Goal: Task Accomplishment & Management: Use online tool/utility

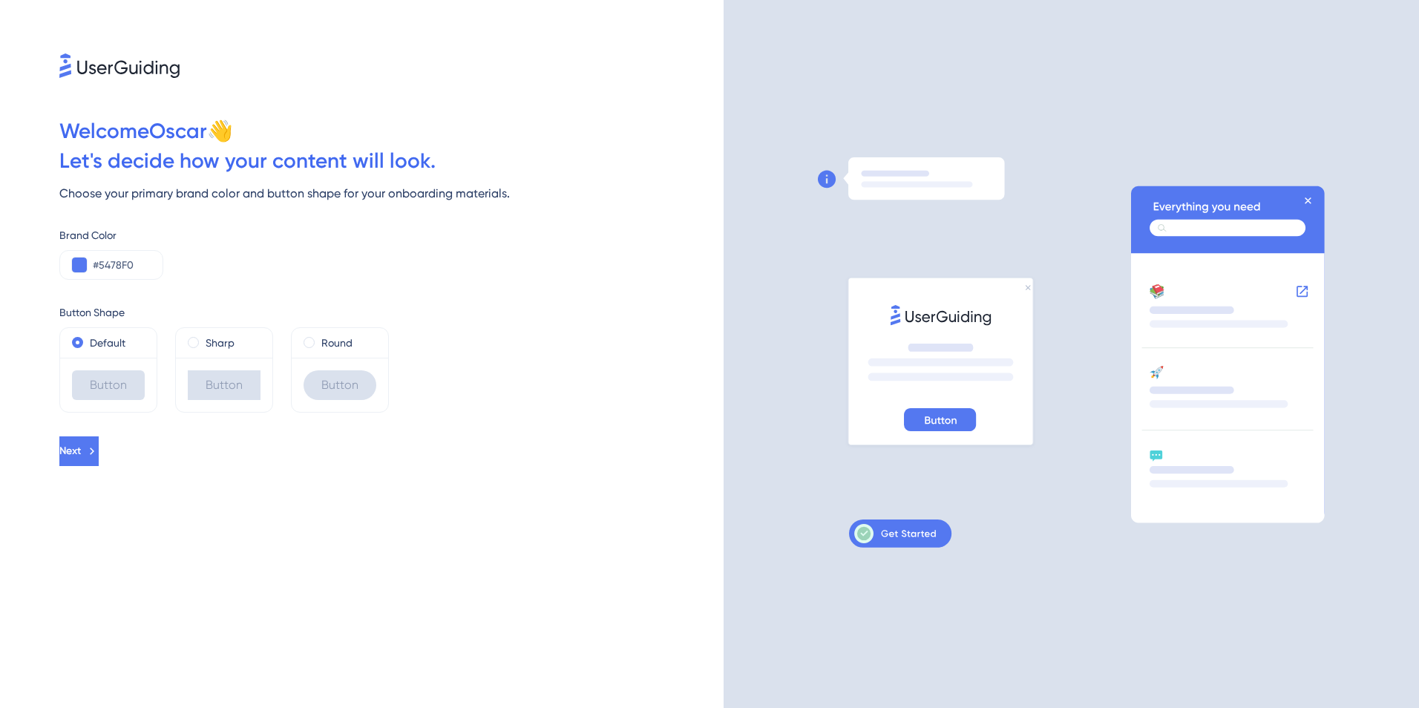
click at [539, 383] on div "Default Button Sharp Button Round Button" at bounding box center [391, 369] width 664 height 85
click at [198, 342] on span at bounding box center [193, 342] width 11 height 11
click at [203, 339] on input "radio" at bounding box center [203, 339] width 0 height 0
click at [82, 341] on span at bounding box center [77, 342] width 11 height 11
click at [88, 339] on input "radio" at bounding box center [88, 339] width 0 height 0
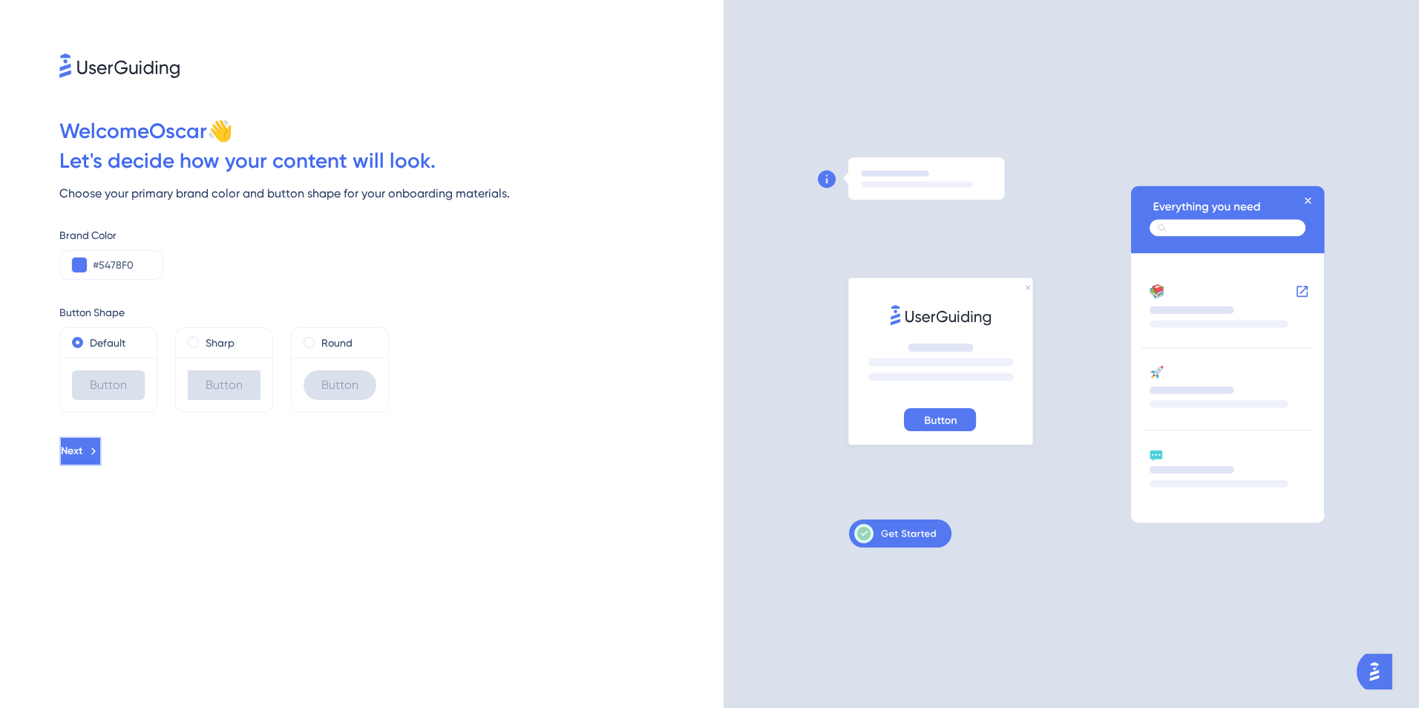
click at [82, 449] on span "Next" at bounding box center [72, 451] width 22 height 18
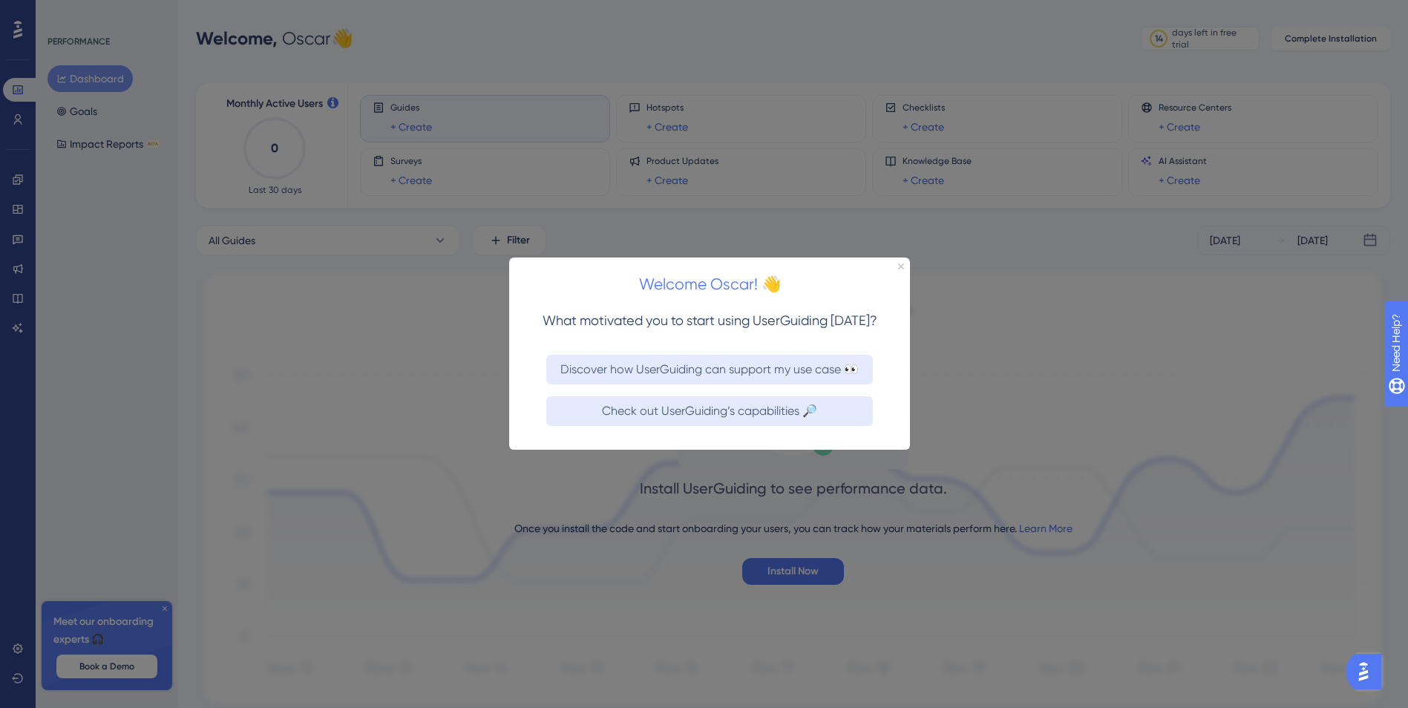
click at [905, 269] on div "Welcome Oscar! 👋" at bounding box center [709, 280] width 401 height 46
click at [905, 264] on div "Welcome Oscar! 👋" at bounding box center [709, 280] width 401 height 46
click at [901, 266] on icon "Close Preview" at bounding box center [901, 266] width 6 height 6
